Goal: Obtain resource: Obtain resource

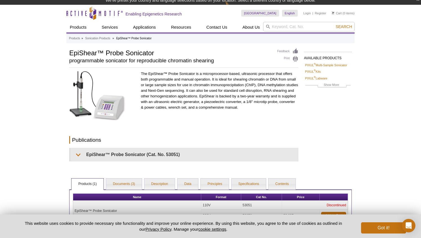
scroll to position [4, 0]
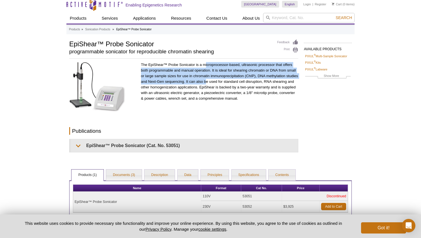
drag, startPoint x: 206, startPoint y: 65, endPoint x: 206, endPoint y: 81, distance: 16.3
click at [206, 81] on p "The EpiShear™ Probe Sonicator is a microprocessor-based, ultrasonic processor t…" at bounding box center [219, 81] width 157 height 39
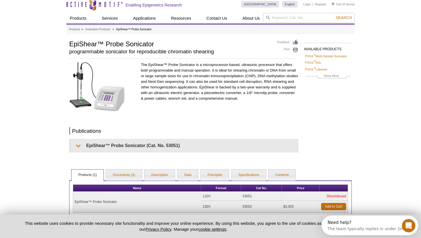
scroll to position [0, 0]
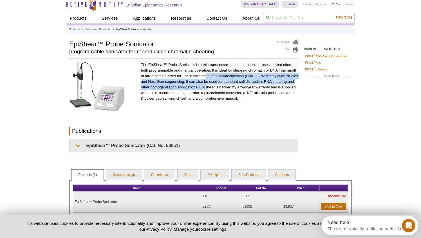
drag, startPoint x: 206, startPoint y: 73, endPoint x: 206, endPoint y: 86, distance: 13.2
click at [206, 86] on p "The EpiShear™ Probe Sonicator is a microprocessor-based, ultrasonic processor t…" at bounding box center [219, 81] width 157 height 39
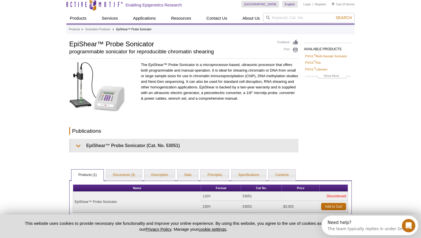
click at [206, 76] on p "The EpiShear™ Probe Sonicator is a microprocessor-based, ultrasonic processor t…" at bounding box center [219, 81] width 157 height 39
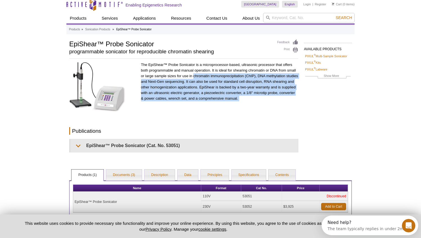
drag, startPoint x: 206, startPoint y: 76, endPoint x: 206, endPoint y: 104, distance: 27.6
click at [206, 104] on div "The EpiShear™ Probe Sonicator is a microprocessor-based, ultrasonic processor t…" at bounding box center [219, 87] width 157 height 51
click at [206, 95] on p "The EpiShear™ Probe Sonicator is a microprocessor-based, ultrasonic processor t…" at bounding box center [219, 81] width 157 height 39
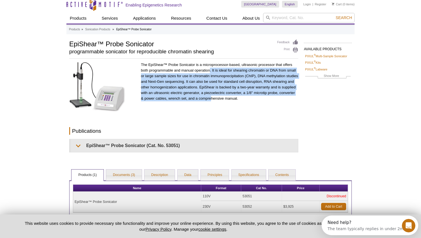
drag, startPoint x: 210, startPoint y: 67, endPoint x: 211, endPoint y: 96, distance: 28.1
click at [211, 96] on p "The EpiShear™ Probe Sonicator is a microprocessor-based, ultrasonic processor t…" at bounding box center [219, 81] width 157 height 39
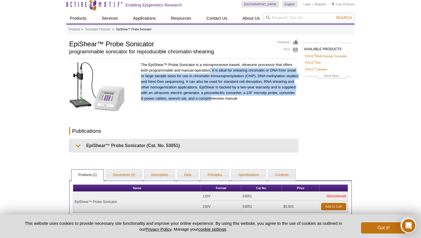
click at [211, 96] on p "The EpiShear™ Probe Sonicator is a microprocessor-based, ultrasonic processor t…" at bounding box center [219, 81] width 157 height 39
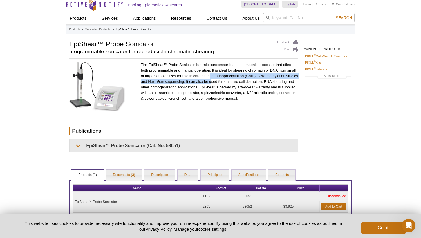
drag, startPoint x: 211, startPoint y: 73, endPoint x: 211, endPoint y: 81, distance: 7.6
click at [211, 81] on p "The EpiShear™ Probe Sonicator is a microprocessor-based, ultrasonic processor t…" at bounding box center [219, 81] width 157 height 39
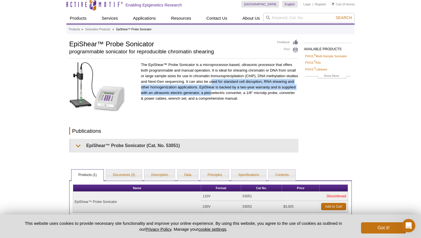
drag, startPoint x: 211, startPoint y: 80, endPoint x: 211, endPoint y: 94, distance: 13.5
click at [211, 94] on p "The EpiShear™ Probe Sonicator is a microprocessor-based, ultrasonic processor t…" at bounding box center [219, 81] width 157 height 39
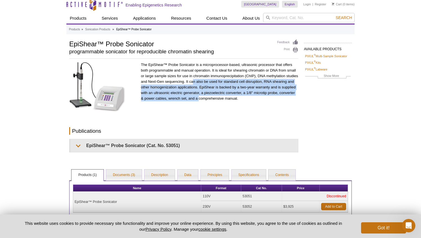
drag, startPoint x: 193, startPoint y: 82, endPoint x: 199, endPoint y: 96, distance: 14.8
click at [199, 96] on p "The EpiShear™ Probe Sonicator is a microprocessor-based, ultrasonic processor t…" at bounding box center [219, 81] width 157 height 39
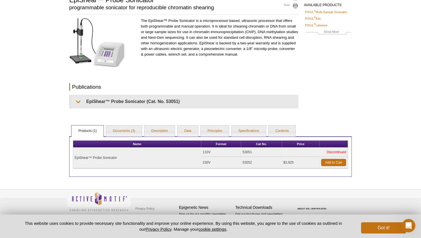
click at [121, 137] on div "Name Format Cat No. Price EpiShear™ Probe Sonicator 110V 53051 Discontinued 230…" at bounding box center [210, 157] width 282 height 41
click at [126, 127] on link "Documents (3)" at bounding box center [124, 131] width 36 height 11
